Goal: Task Accomplishment & Management: Use online tool/utility

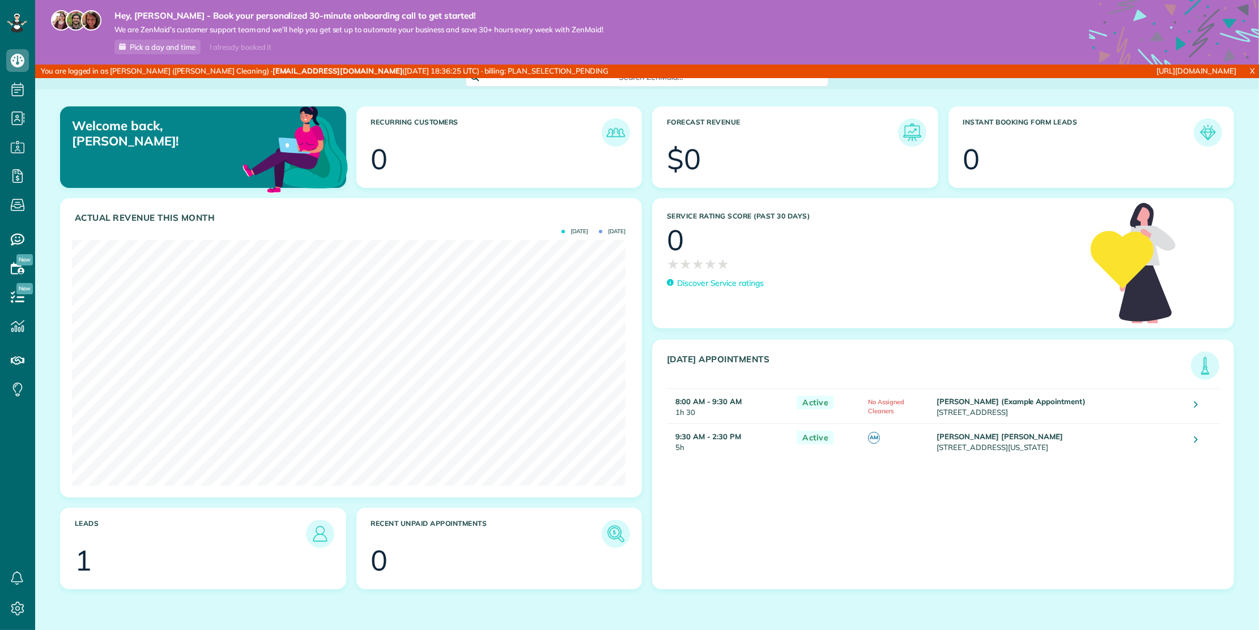
scroll to position [246, 553]
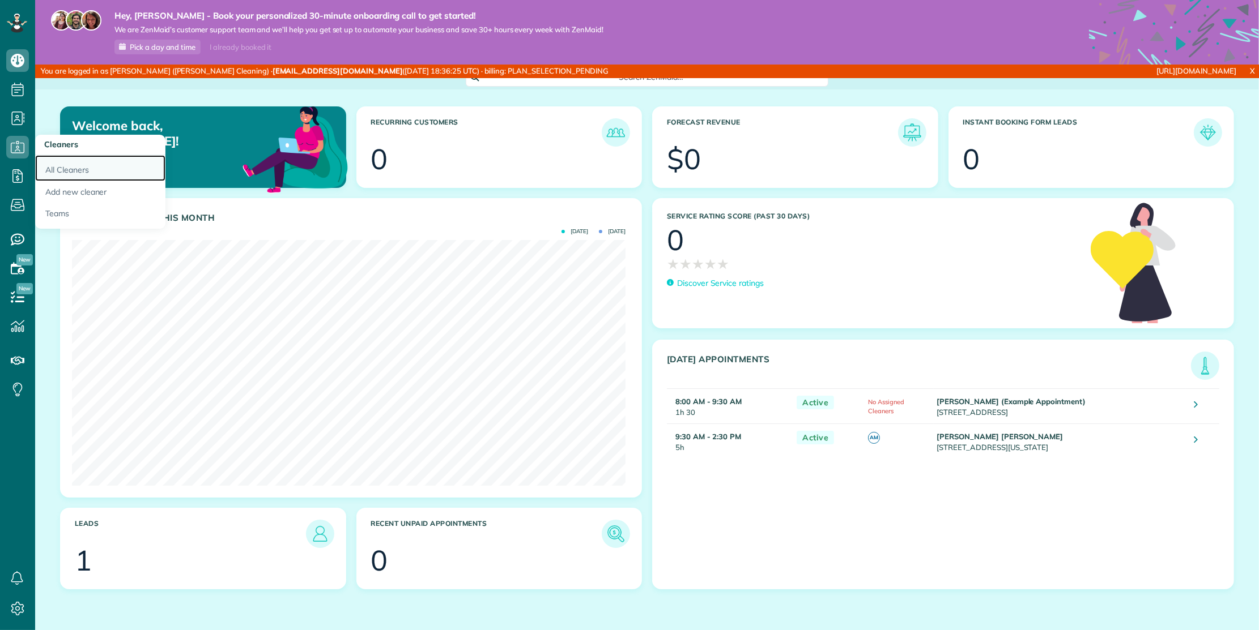
drag, startPoint x: 33, startPoint y: 150, endPoint x: 88, endPoint y: 172, distance: 59.2
click at [87, 172] on link "All Cleaners" at bounding box center [100, 168] width 130 height 26
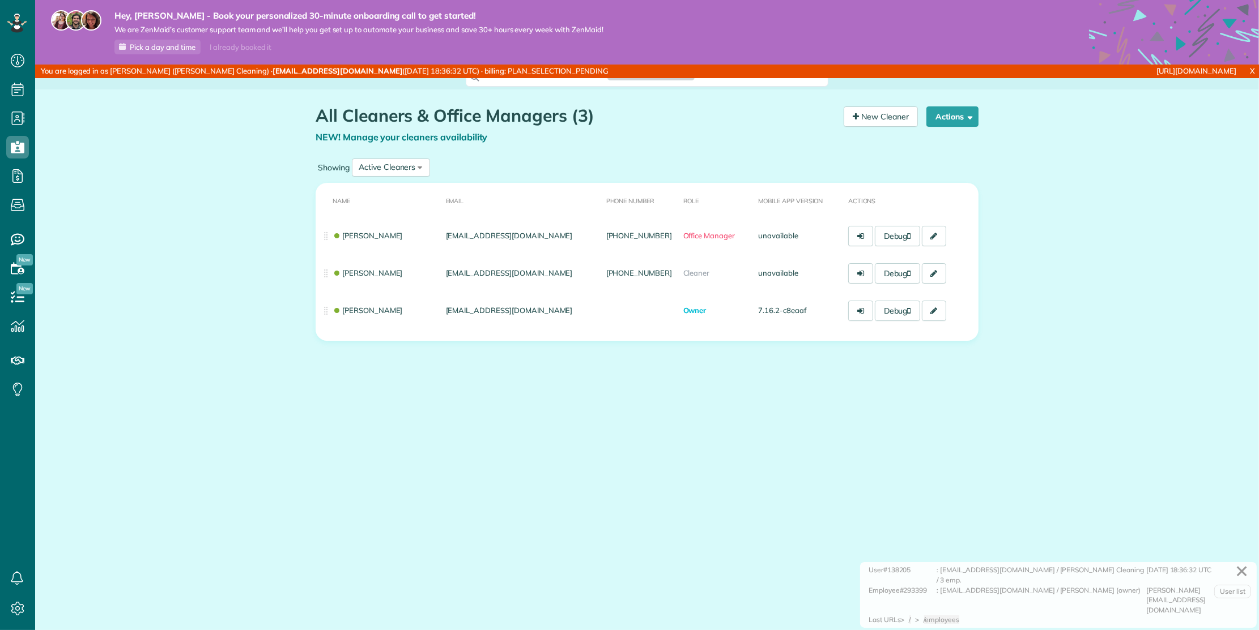
scroll to position [5, 5]
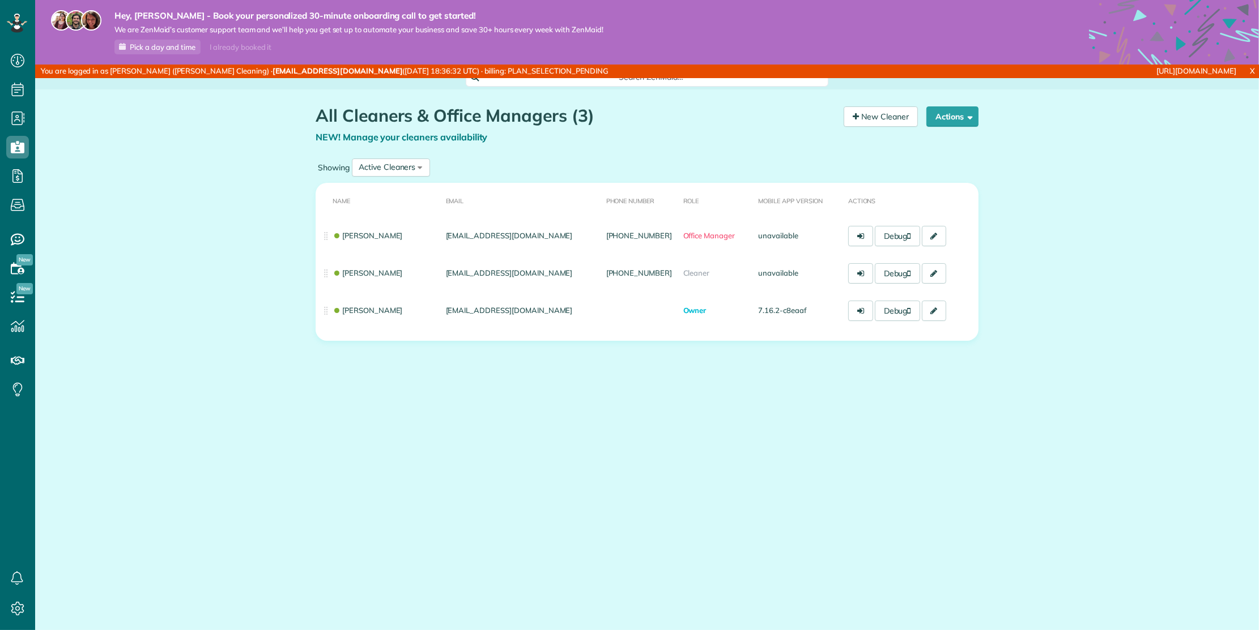
click at [1023, 71] on div "[URL][DOMAIN_NAME]" at bounding box center [1039, 72] width 404 height 14
copy div "[URL][DOMAIN_NAME]"
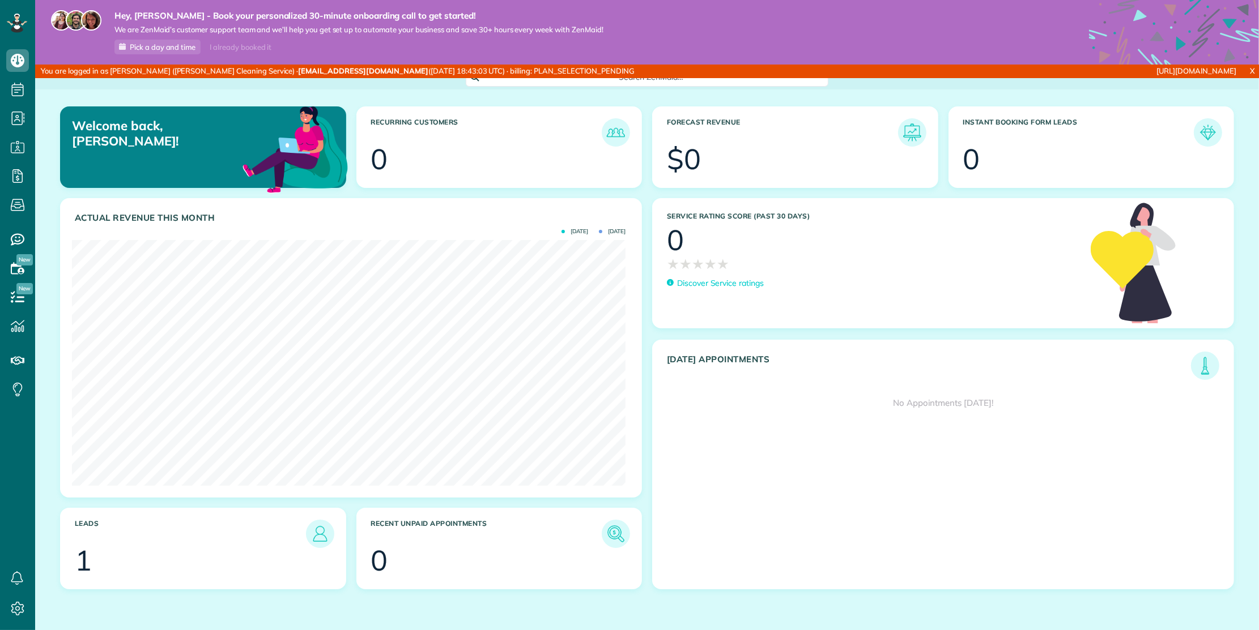
scroll to position [246, 553]
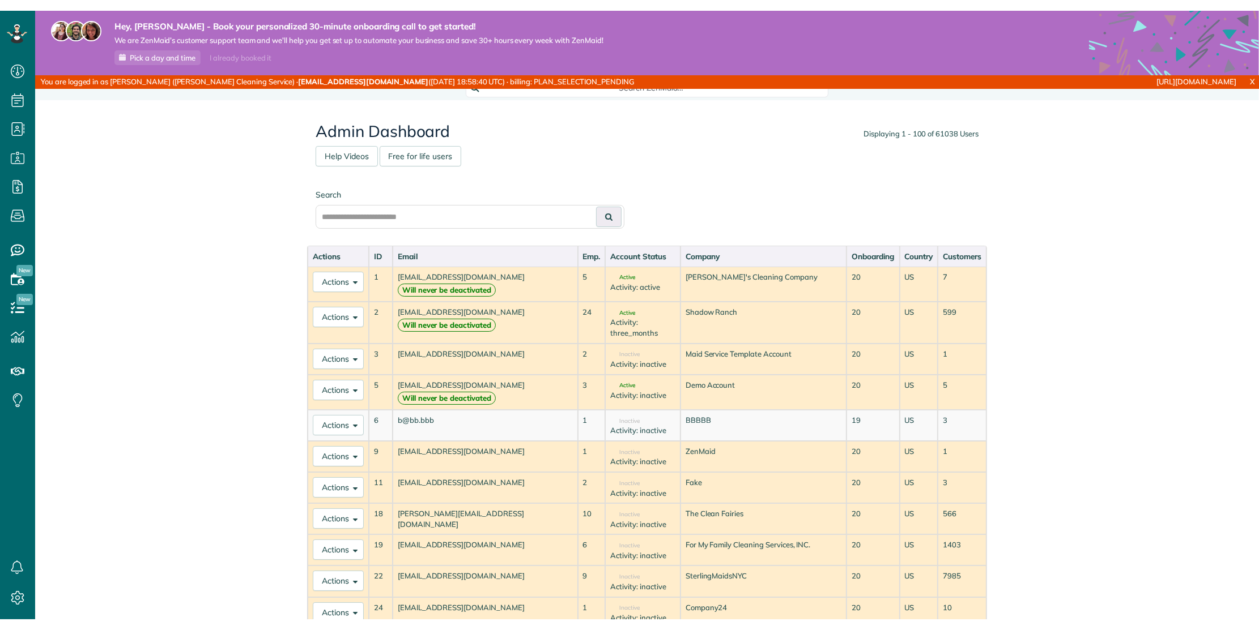
scroll to position [5, 5]
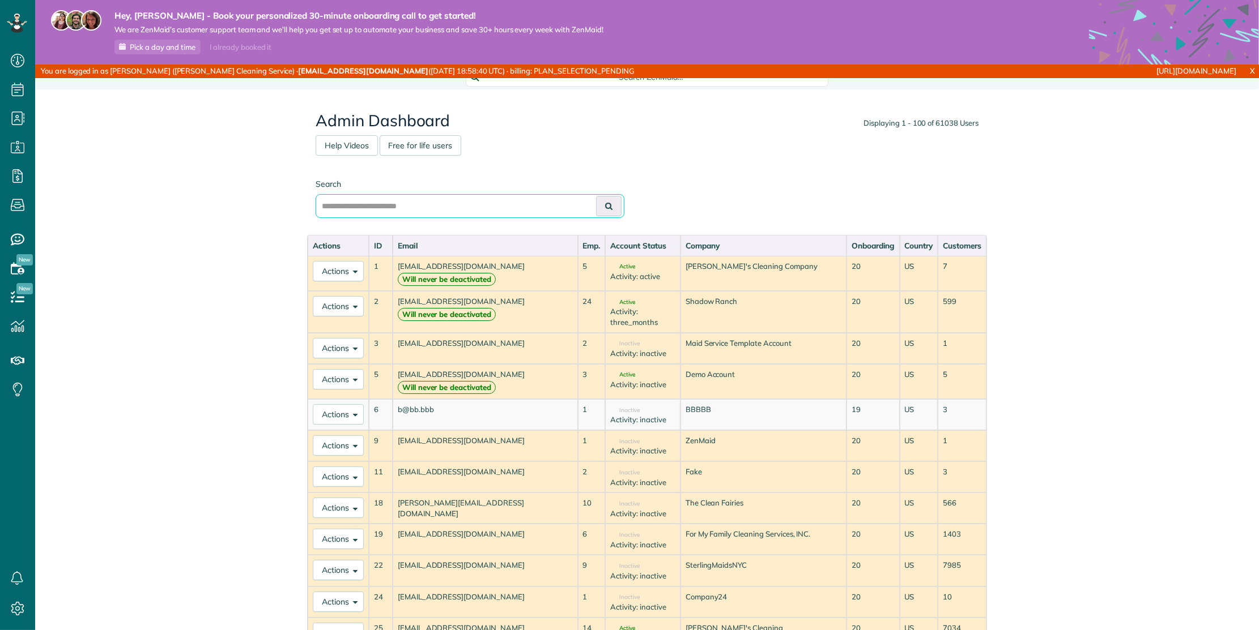
drag, startPoint x: 455, startPoint y: 199, endPoint x: 621, endPoint y: 210, distance: 166.3
click at [457, 199] on input "text" at bounding box center [469, 206] width 309 height 24
paste input "**********"
type input "**********"
click at [605, 206] on icon at bounding box center [608, 206] width 7 height 8
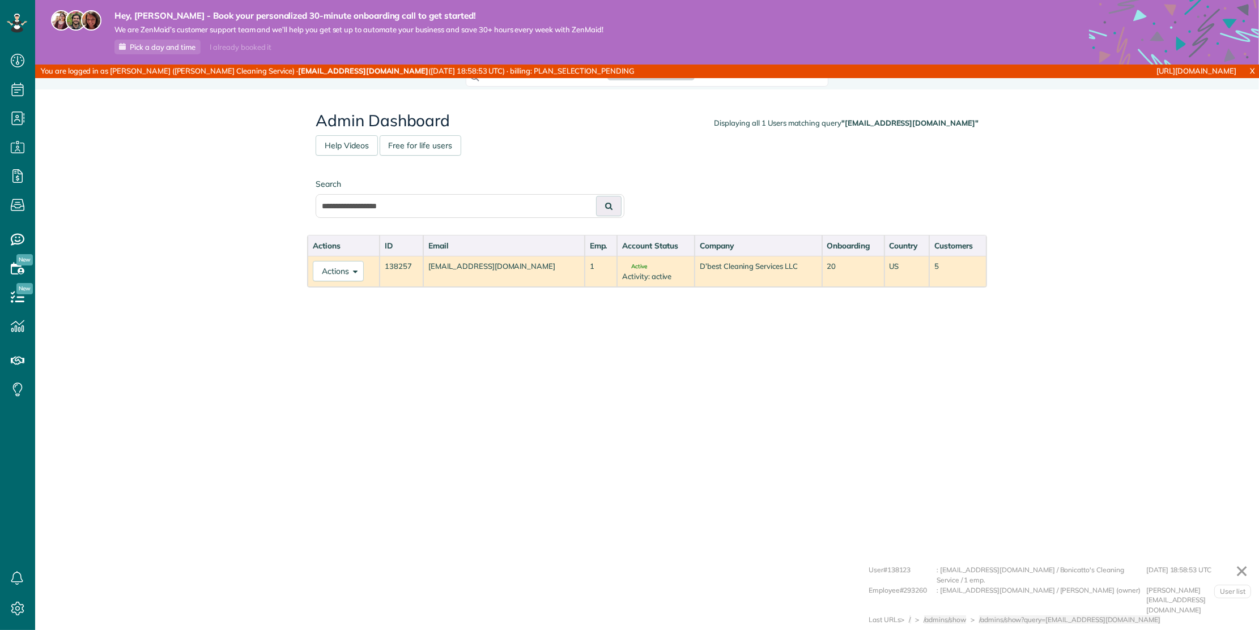
scroll to position [5, 5]
click at [360, 270] on button "Actions" at bounding box center [338, 271] width 51 height 20
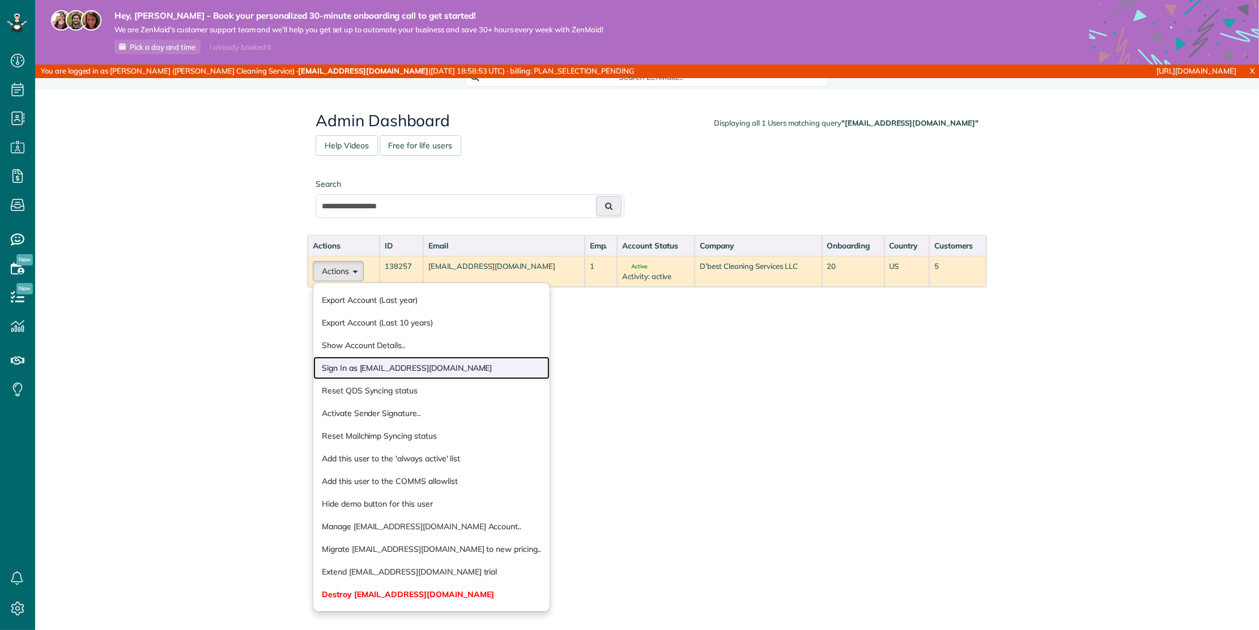
click at [381, 370] on link "Sign In as noel7317@icloud.com" at bounding box center [431, 368] width 236 height 23
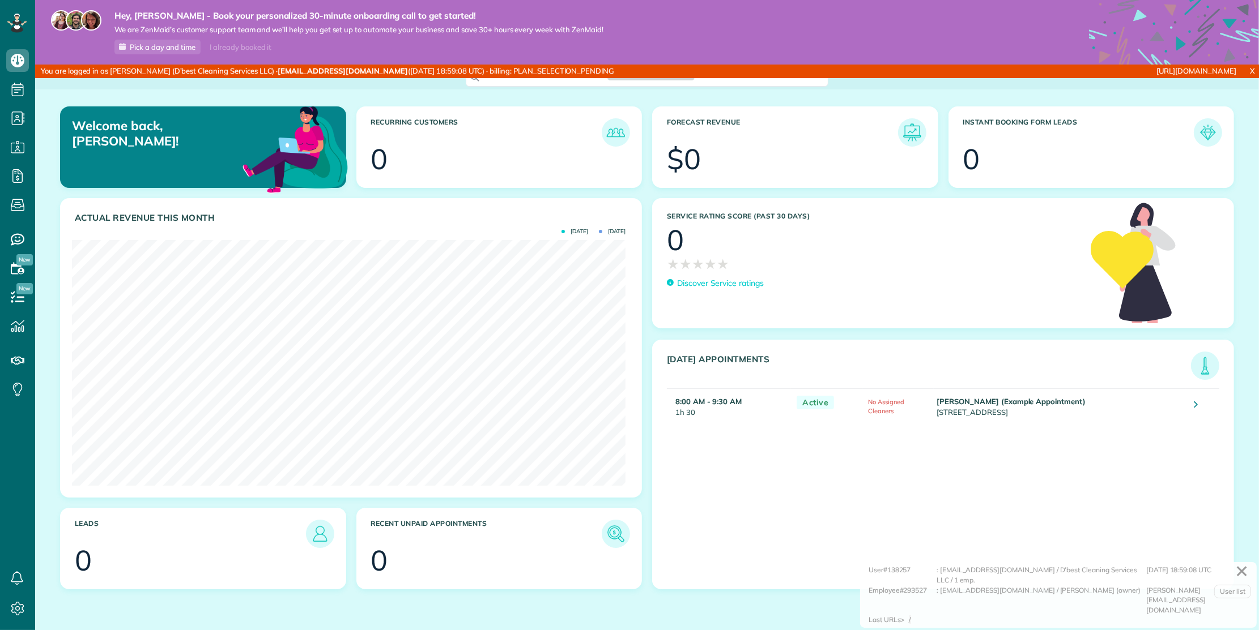
scroll to position [630, 35]
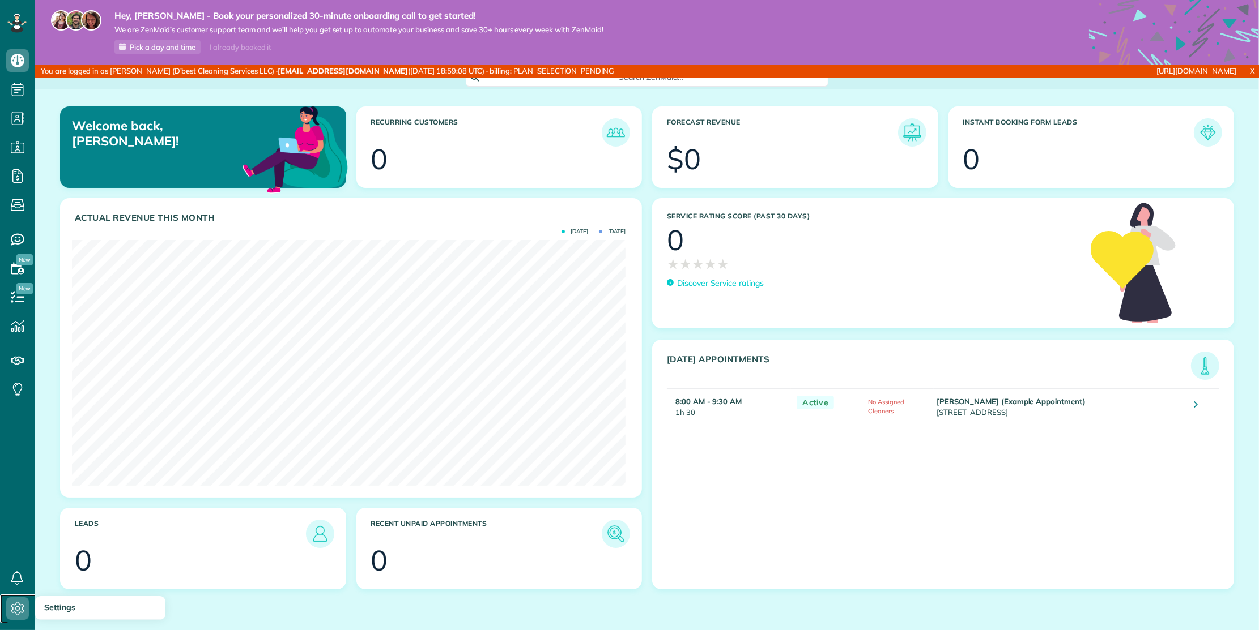
click at [8, 611] on icon at bounding box center [17, 609] width 23 height 23
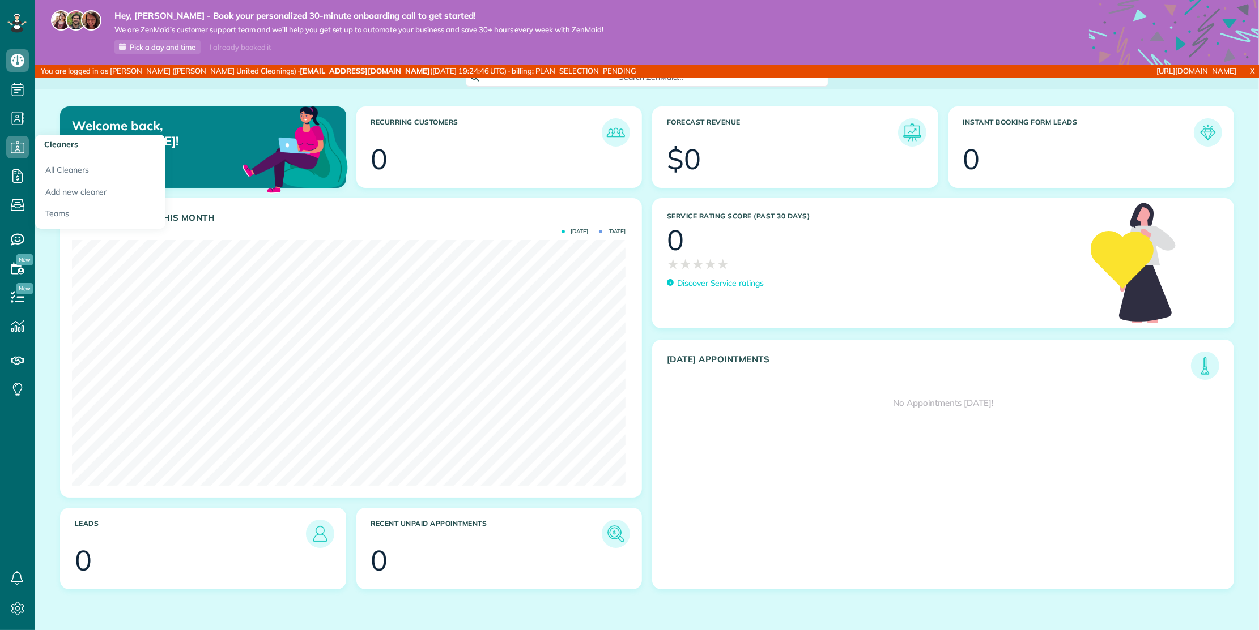
scroll to position [246, 553]
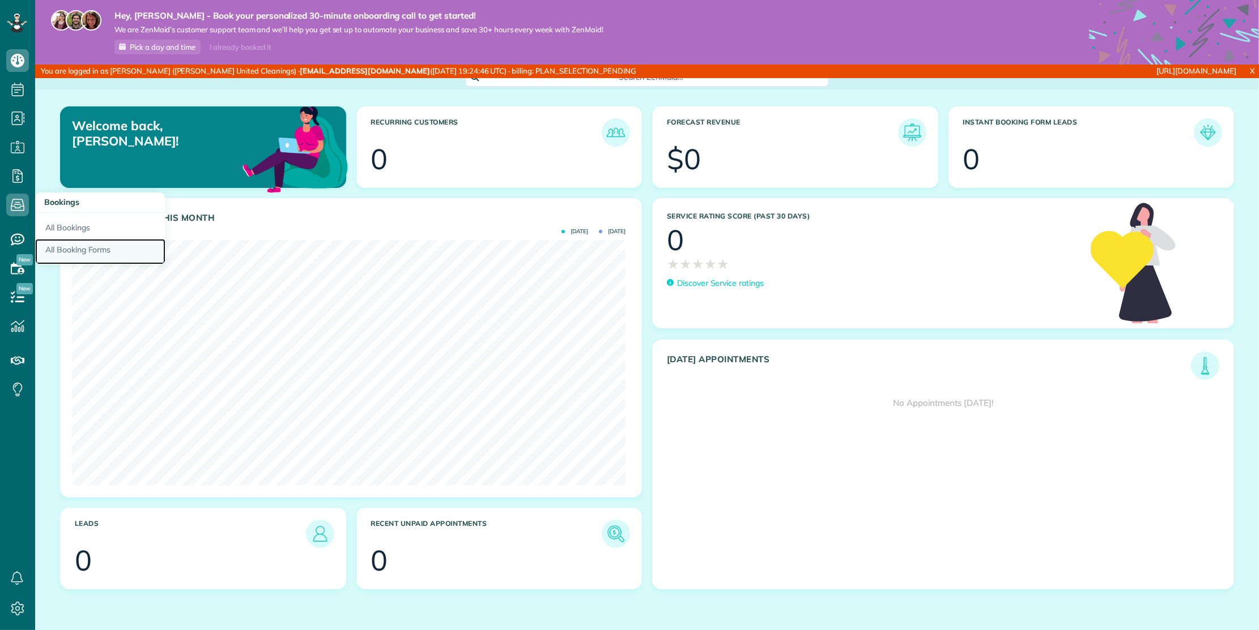
click at [65, 253] on link "All Booking Forms" at bounding box center [100, 252] width 130 height 26
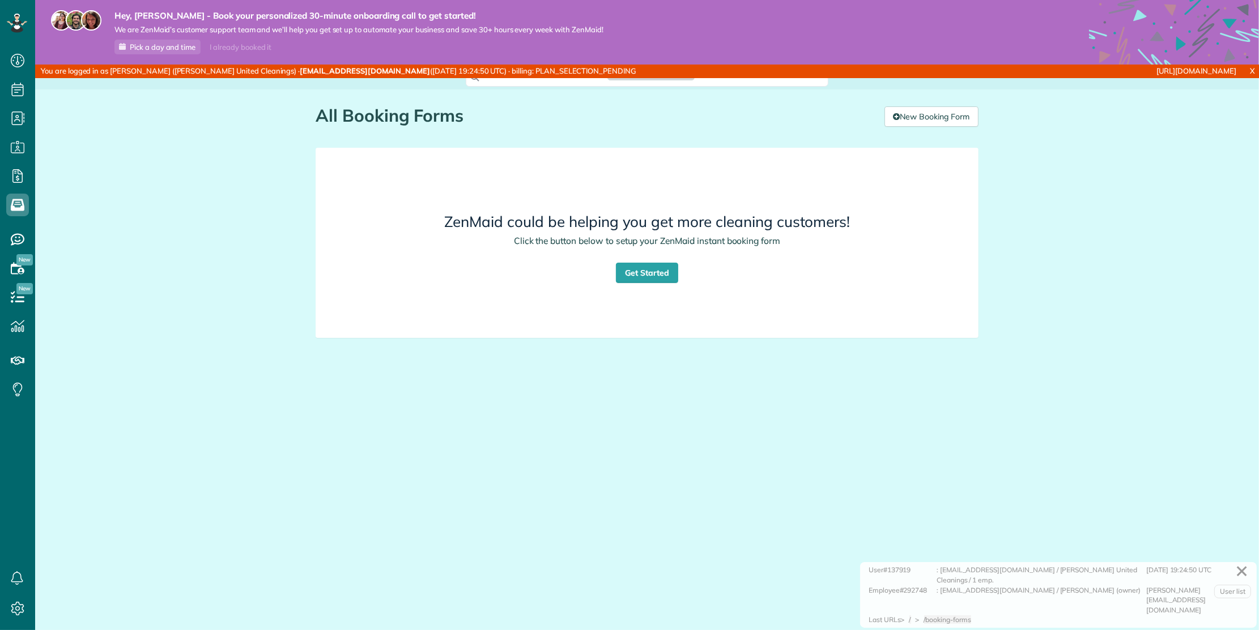
scroll to position [5, 5]
